Goal: Transaction & Acquisition: Register for event/course

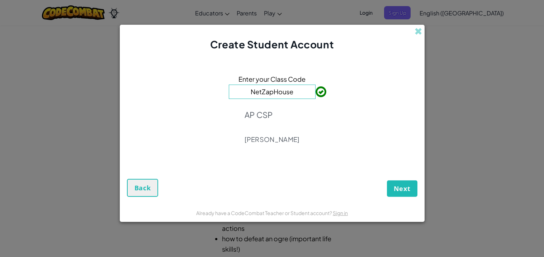
click at [290, 91] on input "NetZapHouse" at bounding box center [272, 92] width 87 height 14
click at [403, 192] on span "Next" at bounding box center [402, 188] width 17 height 9
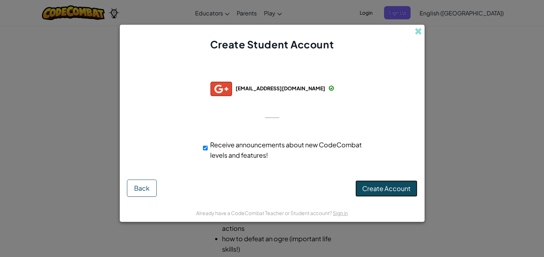
click at [388, 186] on span "Create Account" at bounding box center [386, 188] width 48 height 8
click at [384, 189] on button "Create Account" at bounding box center [386, 188] width 62 height 16
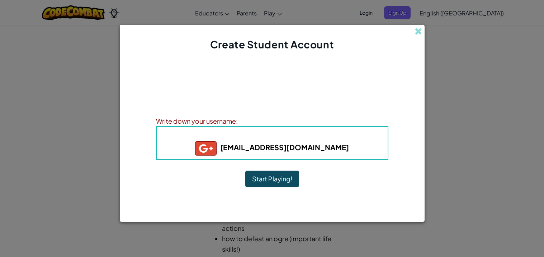
click at [295, 146] on b "morrowpj@roxborocommunityschool.org" at bounding box center [272, 147] width 154 height 9
click at [217, 121] on div "Write down your username:" at bounding box center [272, 121] width 232 height 10
click at [238, 119] on div "Write down your username:" at bounding box center [272, 121] width 232 height 10
click at [364, 153] on h5 "morrowpj@roxborocommunityschool.org" at bounding box center [272, 148] width 217 height 14
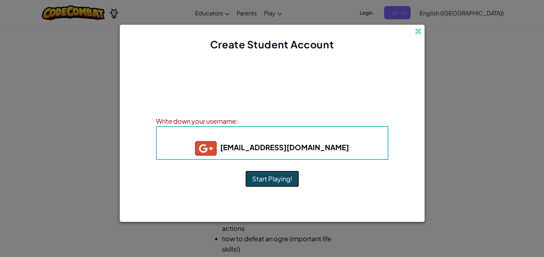
click at [284, 180] on button "Start Playing!" at bounding box center [272, 179] width 54 height 16
